Goal: Information Seeking & Learning: Learn about a topic

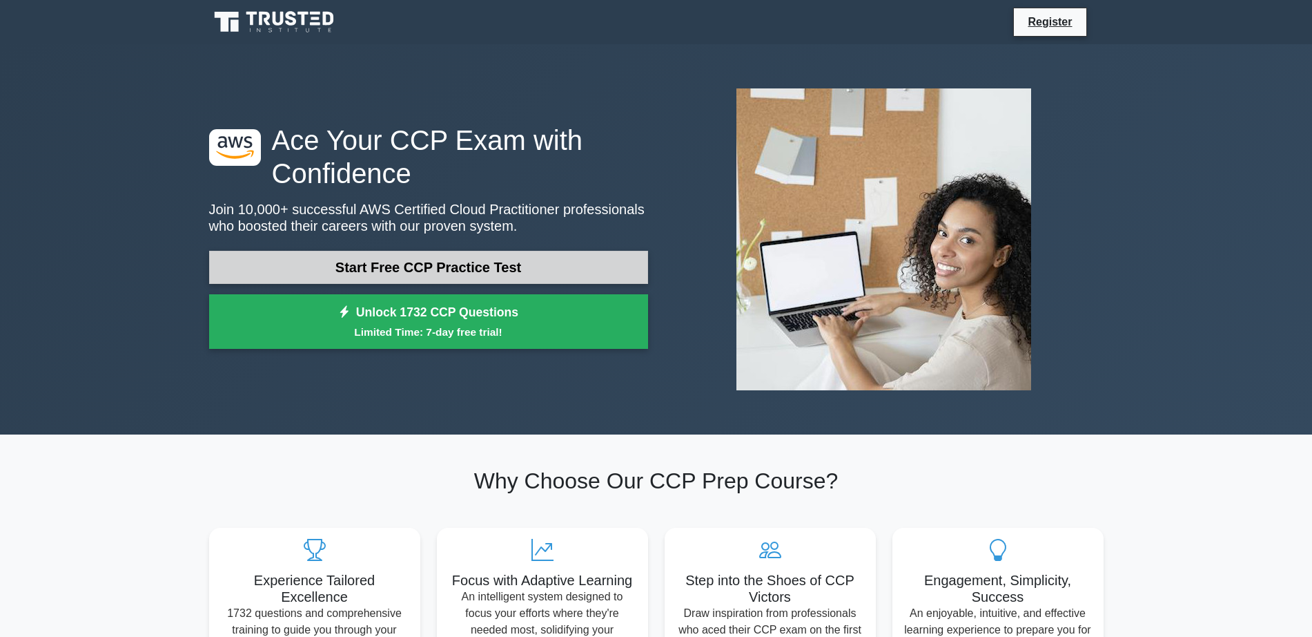
click at [489, 271] on link "Start Free CCP Practice Test" at bounding box center [428, 267] width 439 height 33
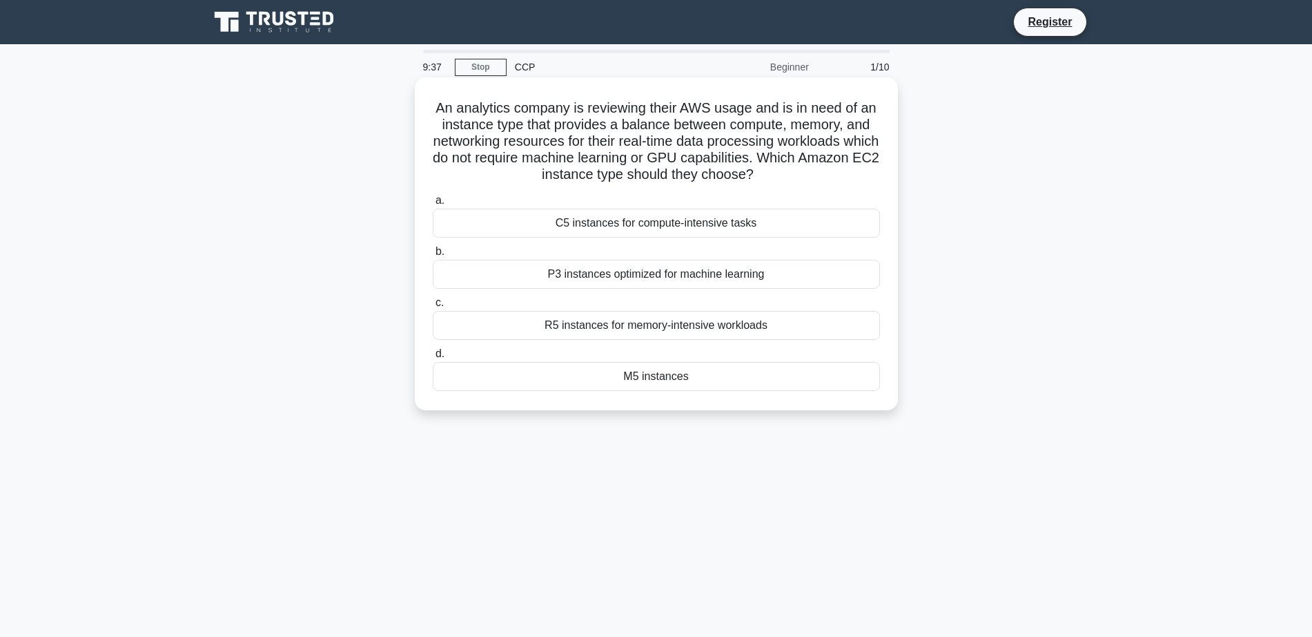
click at [679, 384] on div "M5 instances" at bounding box center [656, 376] width 447 height 29
click at [433, 358] on input "d. M5 instances" at bounding box center [433, 353] width 0 height 9
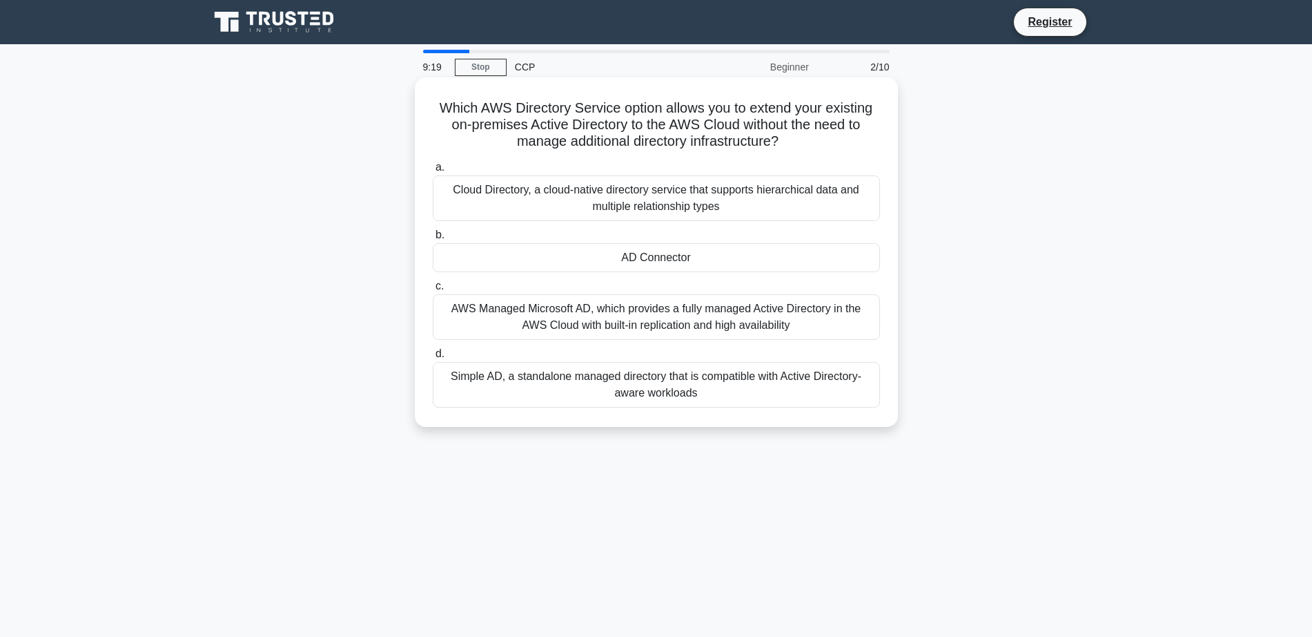
click at [777, 253] on div "AD Connector" at bounding box center [656, 257] width 447 height 29
click at [433, 240] on input "b. AD Connector" at bounding box center [433, 235] width 0 height 9
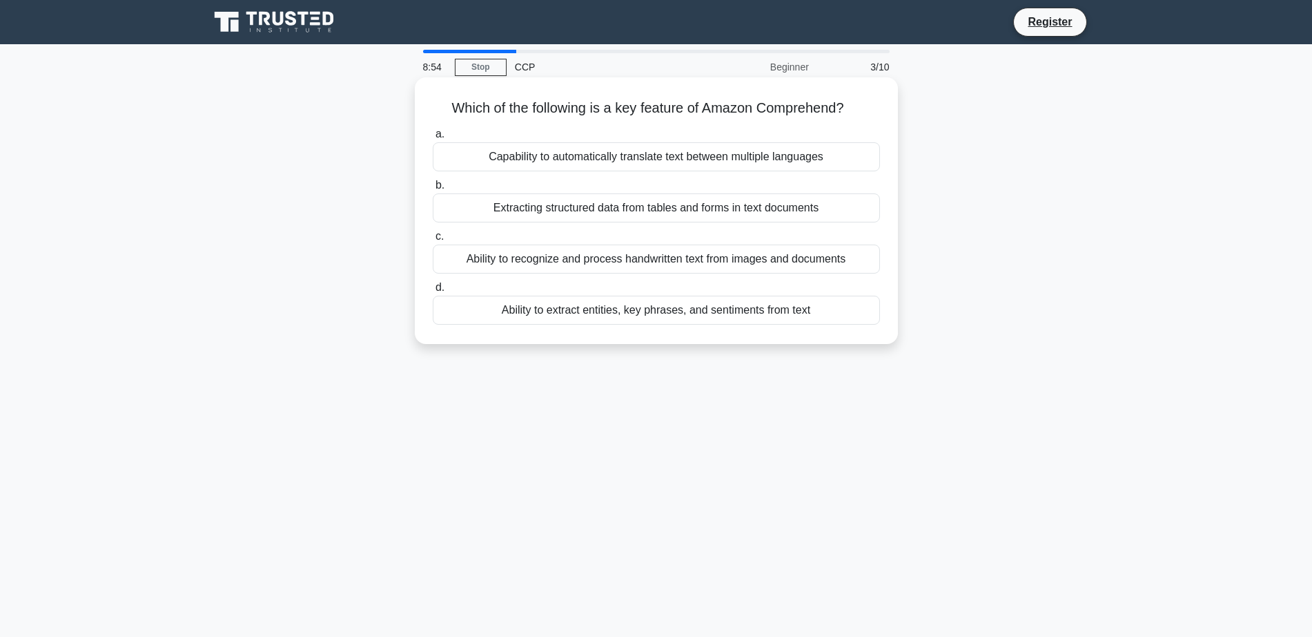
click at [707, 258] on div "Ability to recognize and process handwritten text from images and documents" at bounding box center [656, 258] width 447 height 29
click at [433, 241] on input "c. Ability to recognize and process handwritten text from images and documents" at bounding box center [433, 236] width 0 height 9
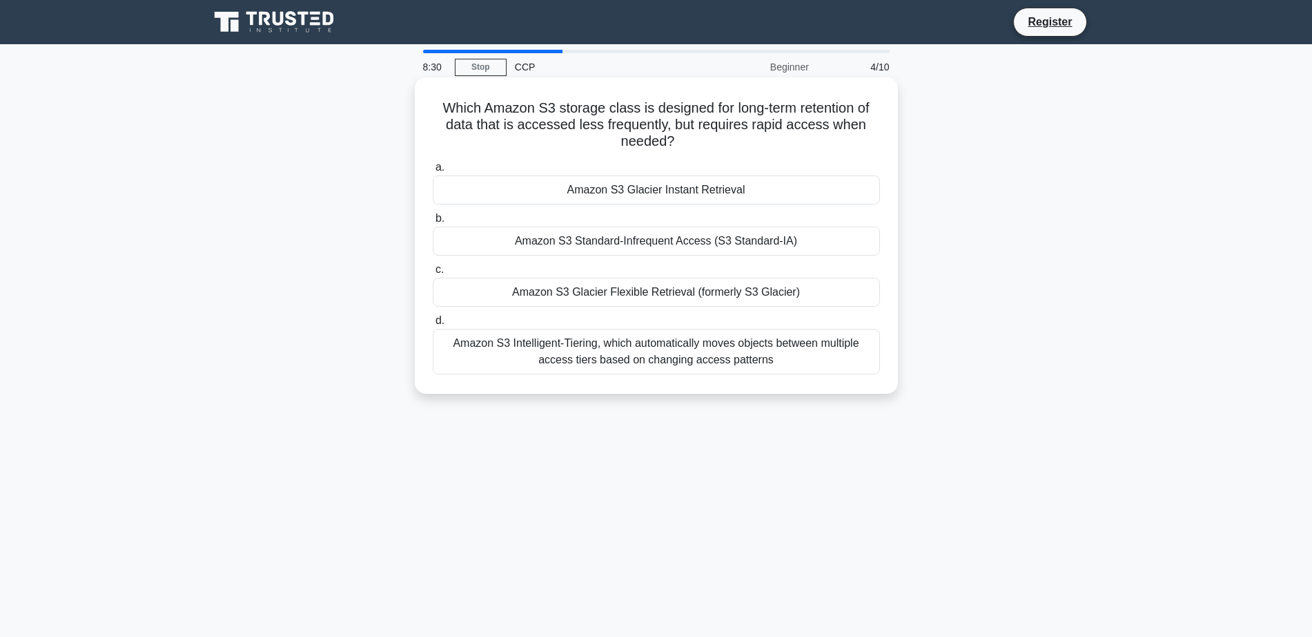
click at [608, 293] on div "Amazon S3 Glacier Flexible Retrieval (formerly S3 Glacier)" at bounding box center [656, 292] width 447 height 29
click at [433, 274] on input "c. Amazon S3 Glacier Flexible Retrieval (formerly S3 Glacier)" at bounding box center [433, 269] width 0 height 9
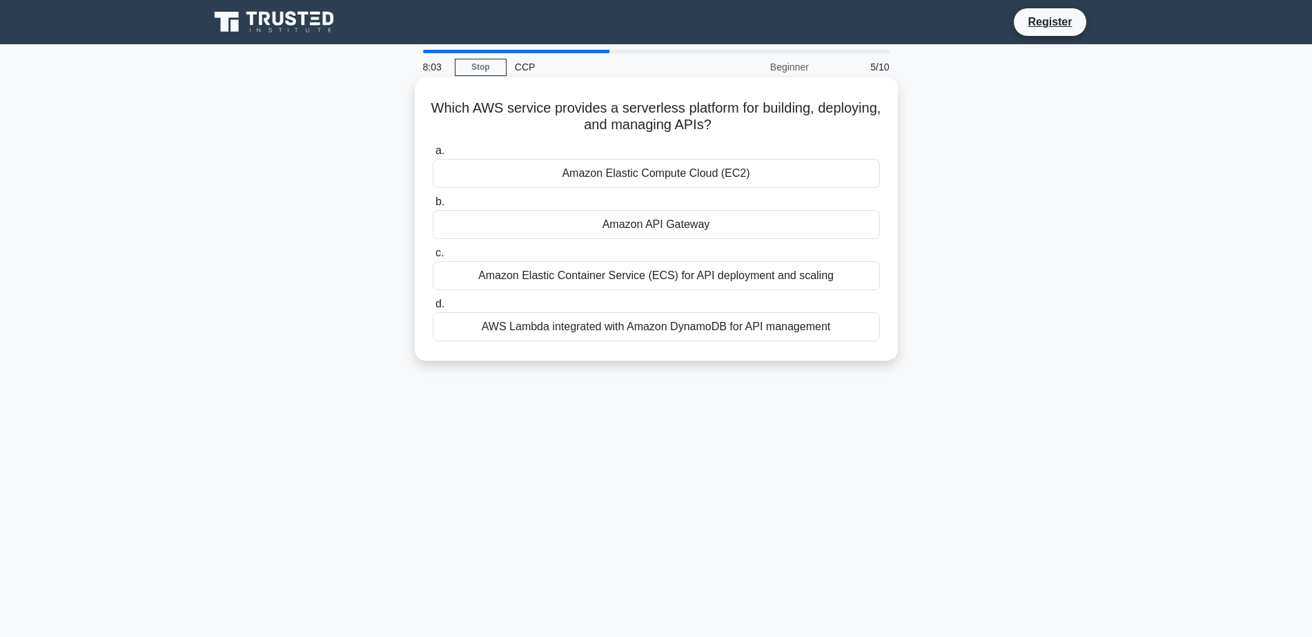
click at [677, 329] on div "AWS Lambda integrated with Amazon DynamoDB for API management" at bounding box center [656, 326] width 447 height 29
click at [433, 309] on input "d. AWS Lambda integrated with Amazon DynamoDB for API management" at bounding box center [433, 304] width 0 height 9
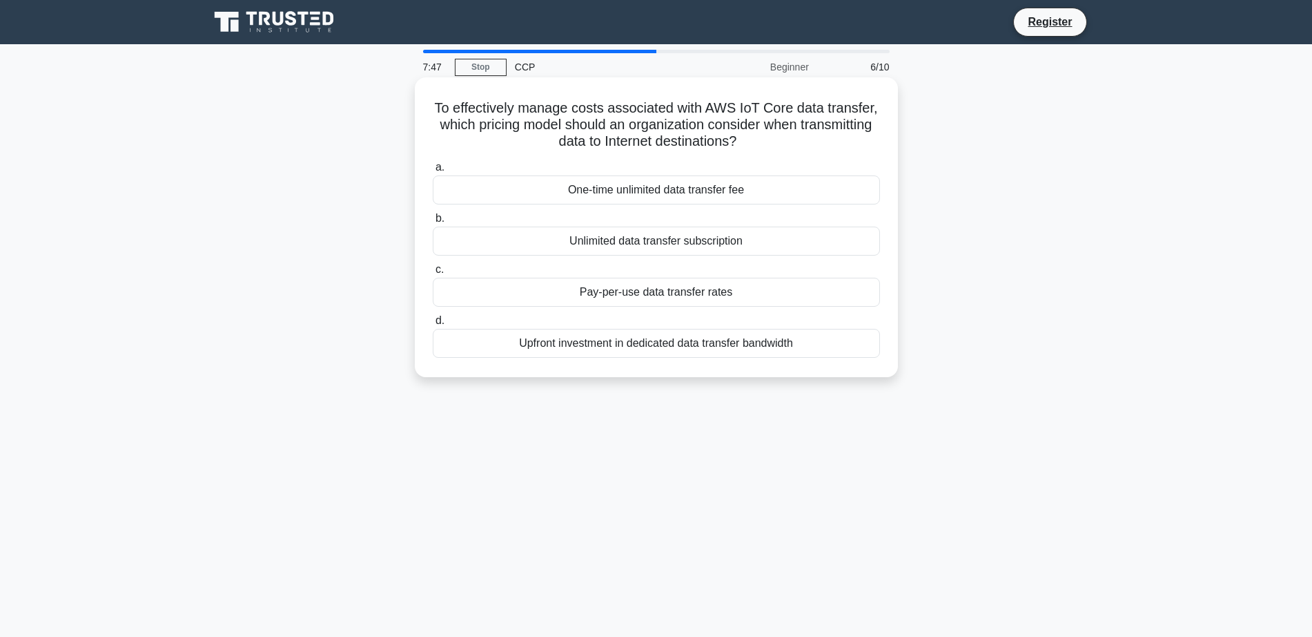
click at [724, 293] on div "Pay-per-use data transfer rates" at bounding box center [656, 292] width 447 height 29
click at [433, 274] on input "c. Pay-per-use data transfer rates" at bounding box center [433, 269] width 0 height 9
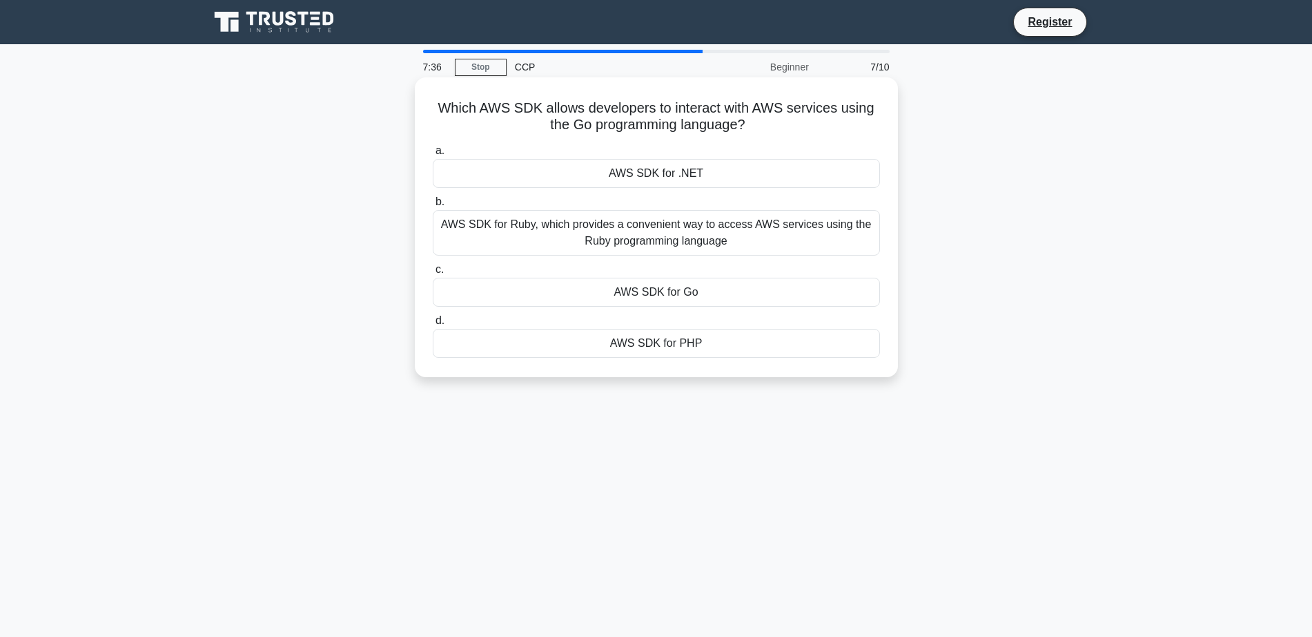
click at [784, 289] on div "AWS SDK for Go" at bounding box center [656, 292] width 447 height 29
click at [433, 274] on input "c. AWS SDK for Go" at bounding box center [433, 269] width 0 height 9
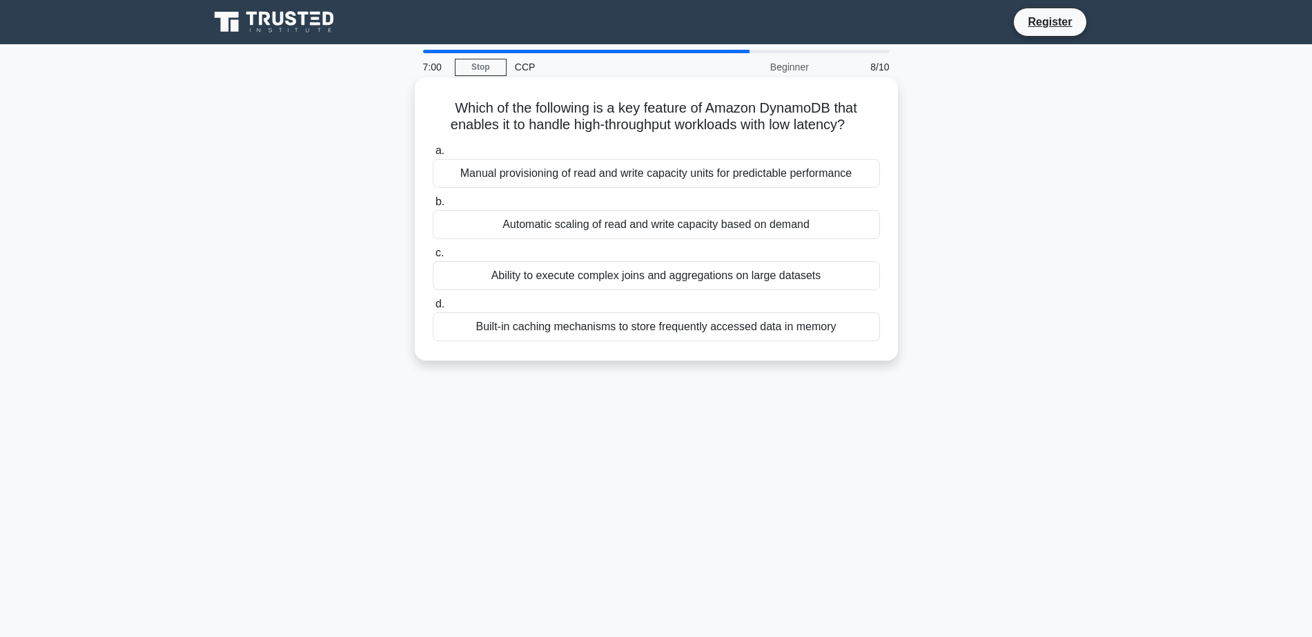
click at [652, 331] on div "Built-in caching mechanisms to store frequently accessed data in memory" at bounding box center [656, 326] width 447 height 29
click at [433, 309] on input "d. Built-in caching mechanisms to store frequently accessed data in memory" at bounding box center [433, 304] width 0 height 9
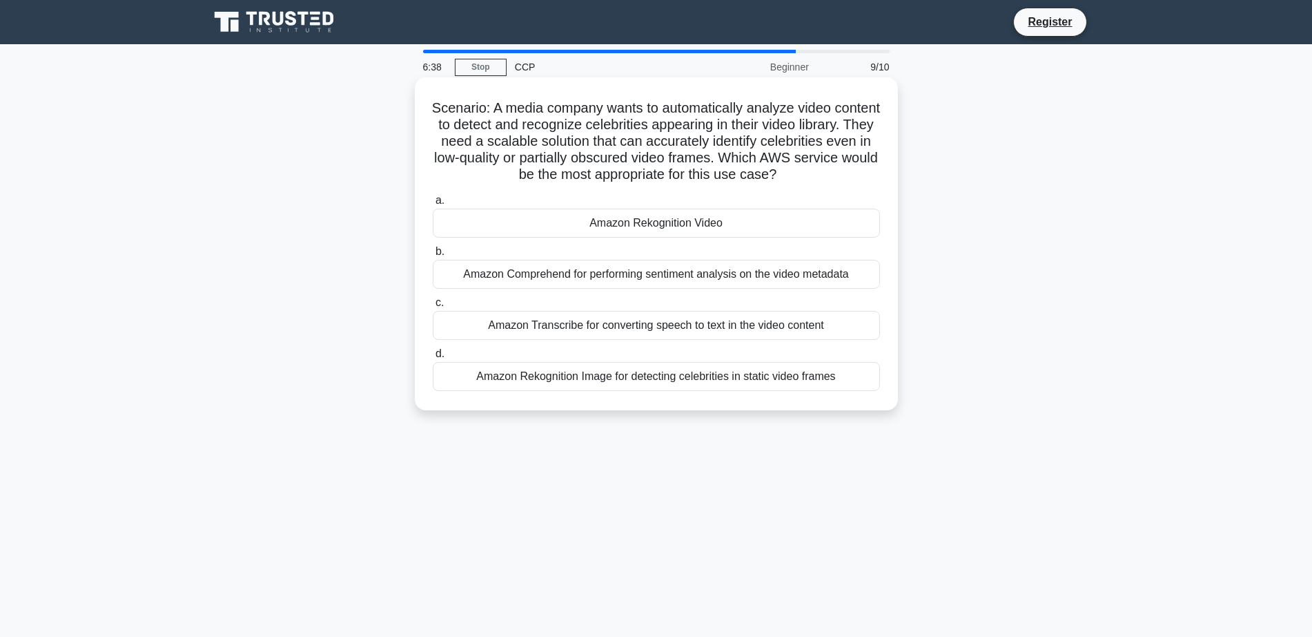
click at [641, 378] on div "Amazon Rekognition Image for detecting celebrities in static video frames" at bounding box center [656, 376] width 447 height 29
click at [433, 358] on input "d. Amazon Rekognition Image for detecting celebrities in static video frames" at bounding box center [433, 353] width 0 height 9
